Goal: Transaction & Acquisition: Book appointment/travel/reservation

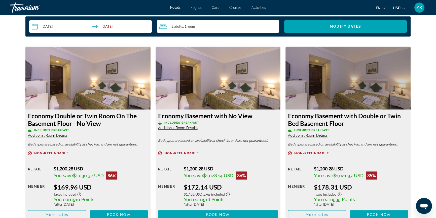
scroll to position [758, 0]
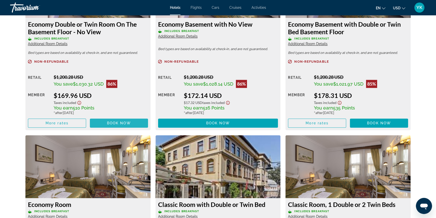
click at [124, 123] on span "Book now" at bounding box center [119, 123] width 24 height 4
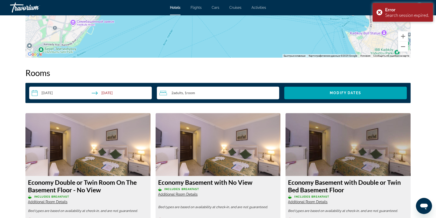
scroll to position [598, 0]
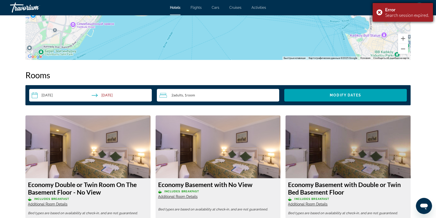
click at [378, 14] on div "Error Search session expired." at bounding box center [403, 12] width 60 height 19
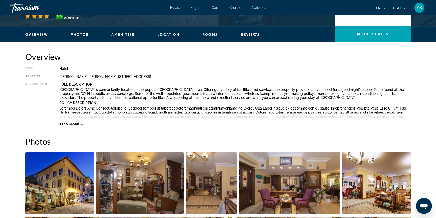
scroll to position [0, 0]
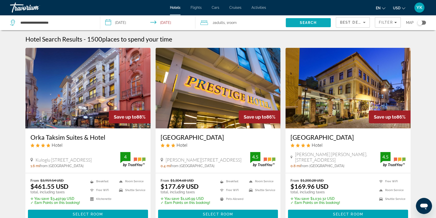
click at [307, 22] on span "Search" at bounding box center [308, 23] width 17 height 4
click at [318, 23] on span "Search" at bounding box center [308, 23] width 45 height 12
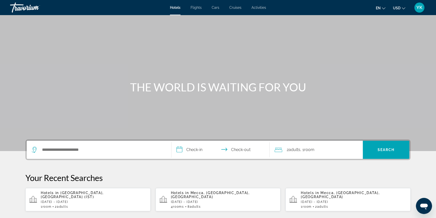
scroll to position [23, 0]
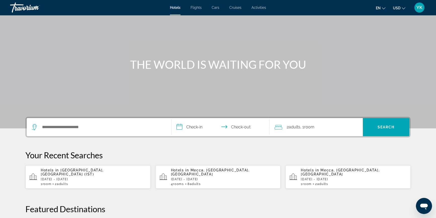
click at [96, 178] on p "Fri, 31 Oct - Sun, 02 Nov" at bounding box center [94, 180] width 106 height 4
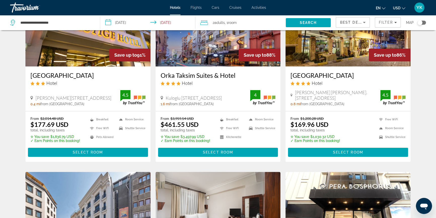
scroll to position [69, 0]
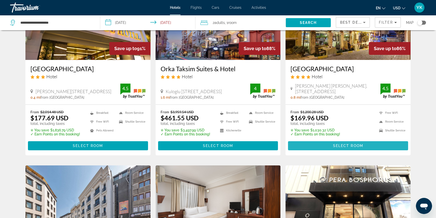
click at [352, 147] on span "Select Room" at bounding box center [348, 146] width 30 height 4
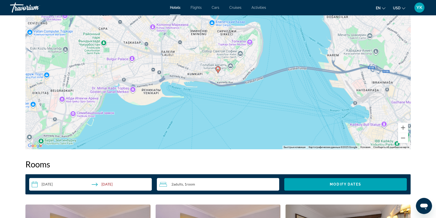
scroll to position [389, 0]
